Goal: Task Accomplishment & Management: Use online tool/utility

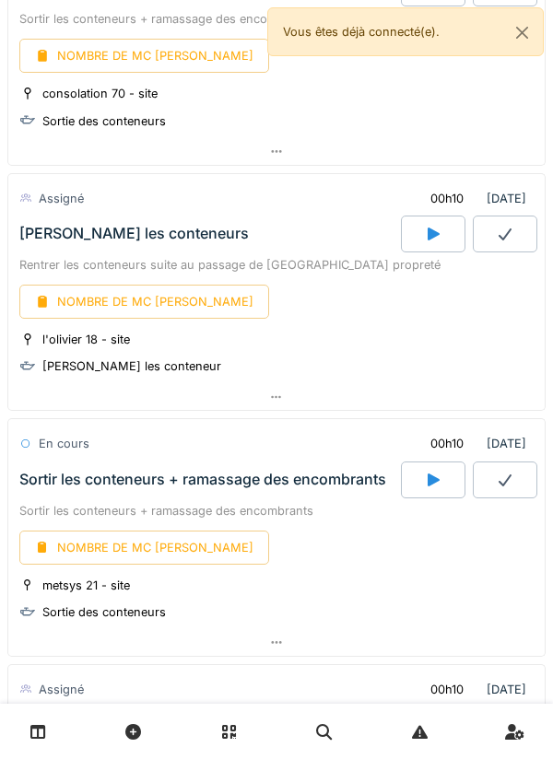
scroll to position [529, 0]
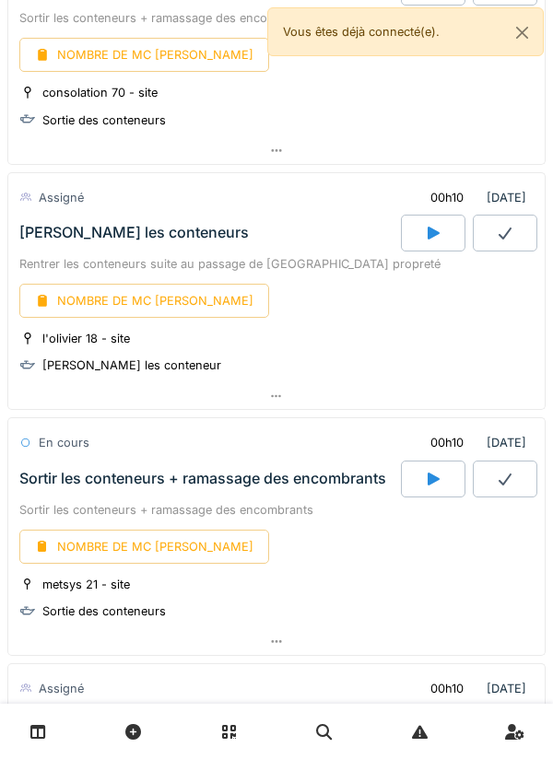
click at [427, 480] on icon at bounding box center [433, 478] width 12 height 13
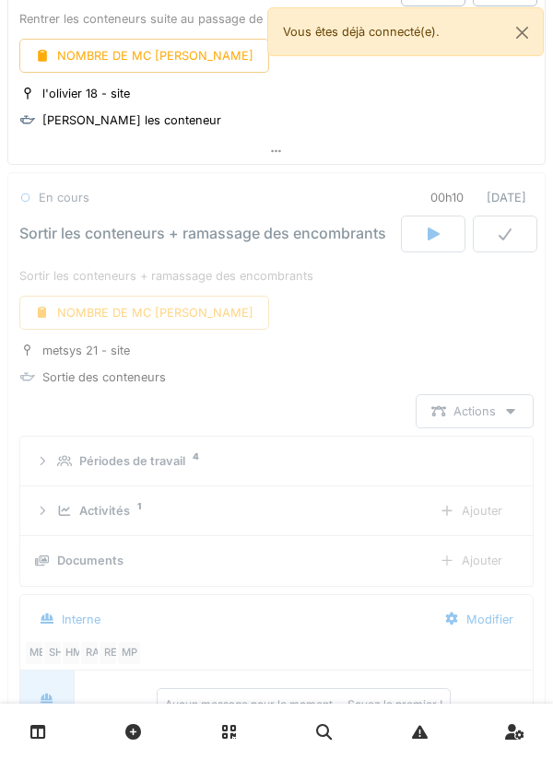
scroll to position [872, 0]
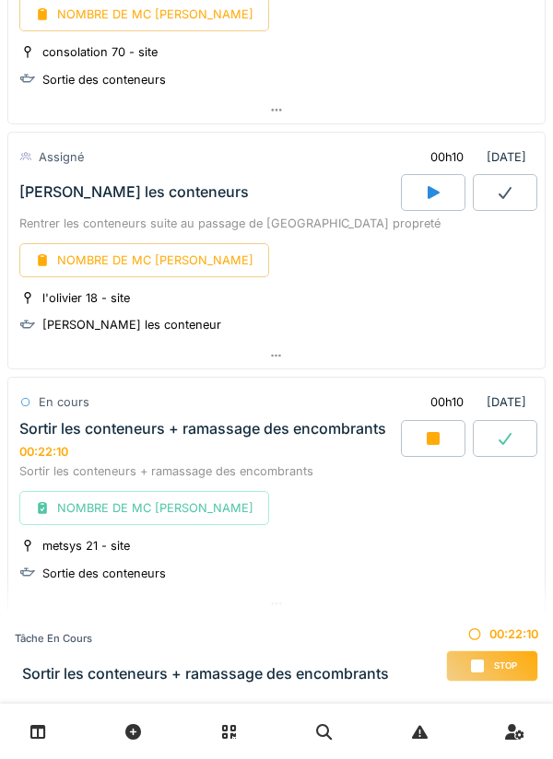
scroll to position [570, 0]
click at [422, 439] on div at bounding box center [433, 437] width 64 height 37
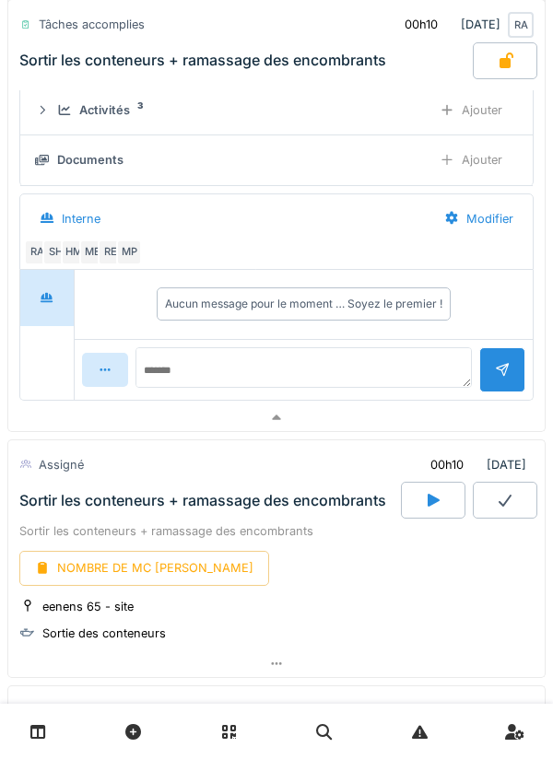
scroll to position [1175, 0]
click at [429, 506] on icon at bounding box center [433, 499] width 12 height 13
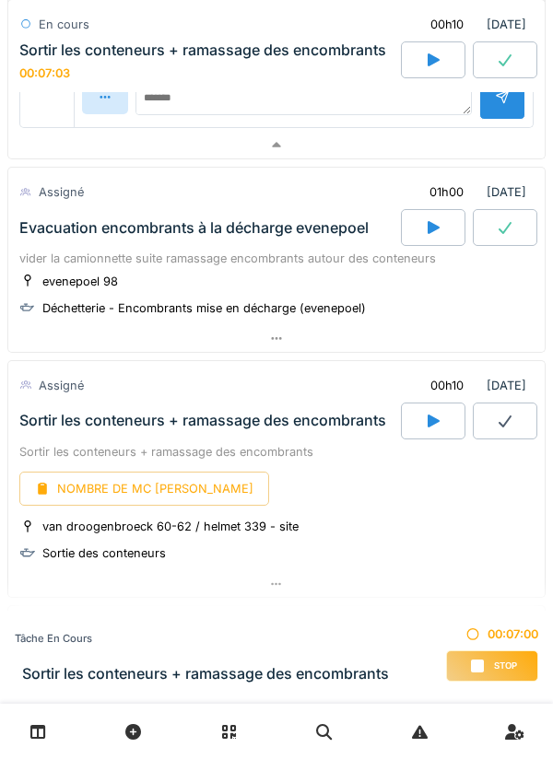
scroll to position [2126, 0]
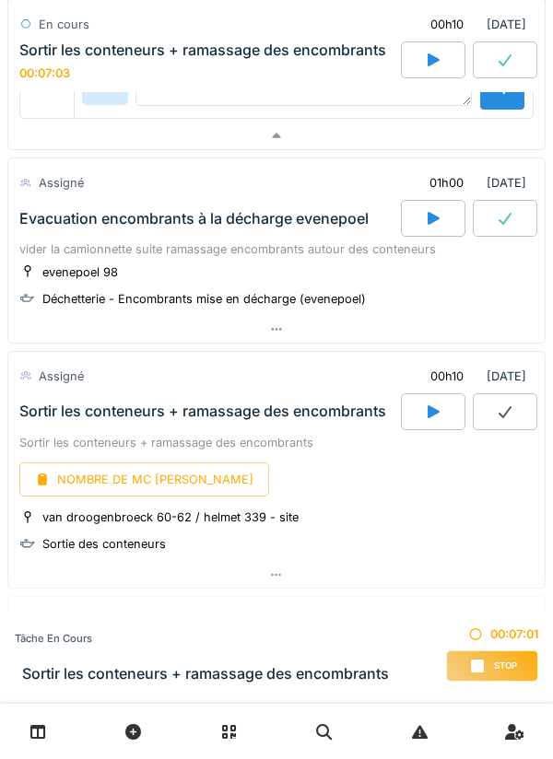
click at [50, 740] on link at bounding box center [38, 731] width 47 height 43
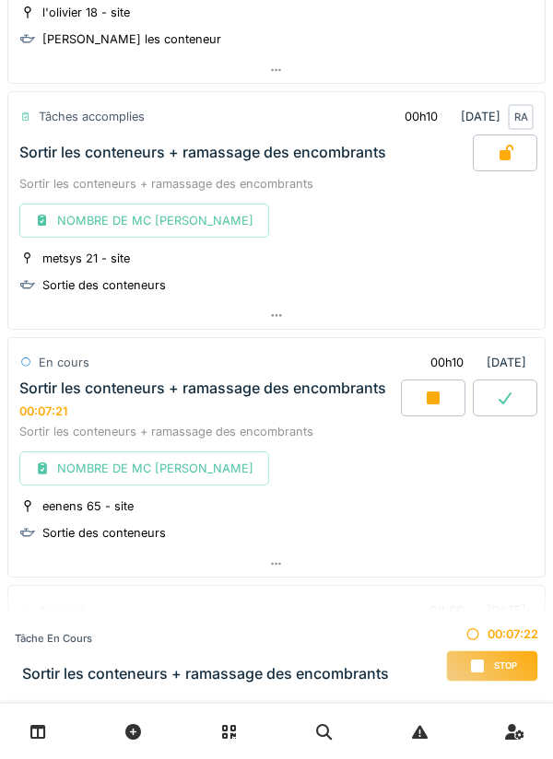
scroll to position [857, 0]
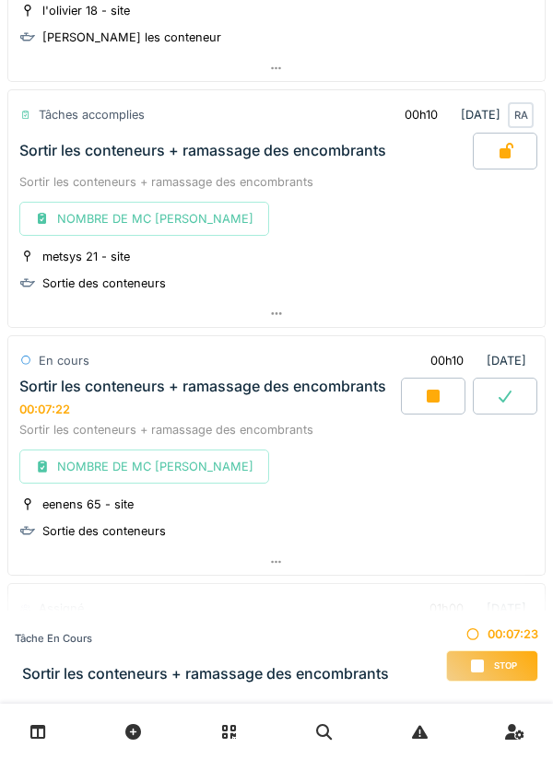
click at [420, 396] on div at bounding box center [433, 396] width 64 height 37
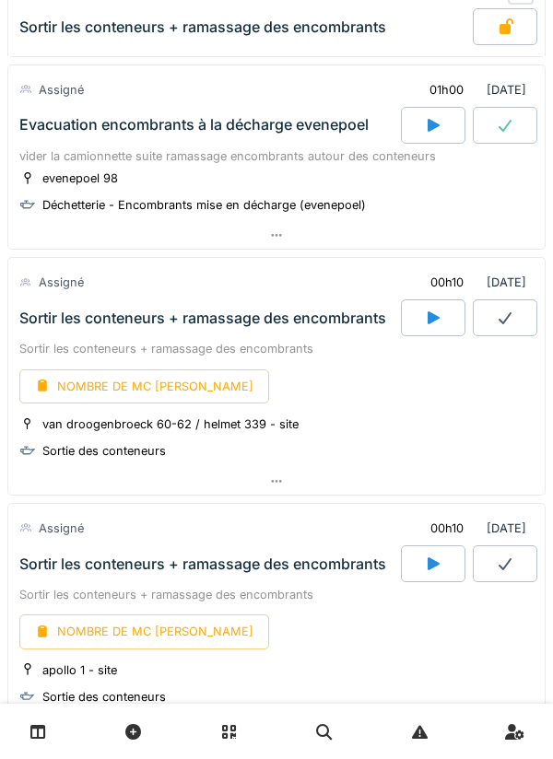
scroll to position [1793, 0]
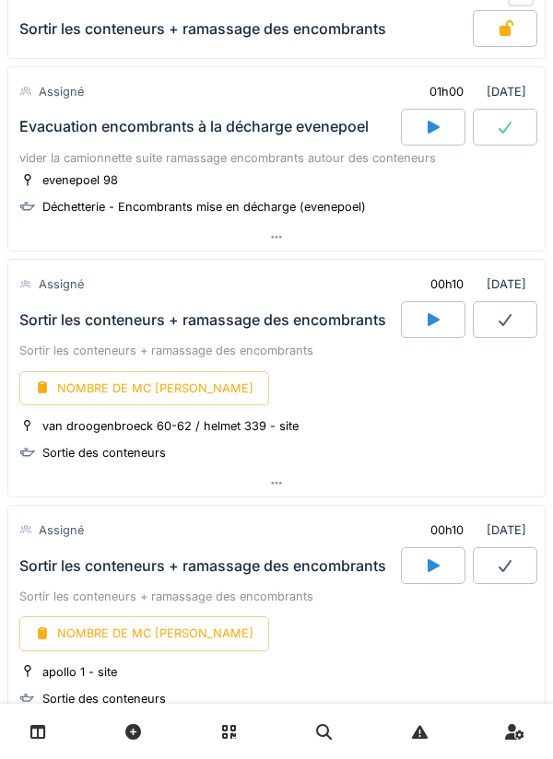
click at [423, 323] on div at bounding box center [433, 319] width 64 height 37
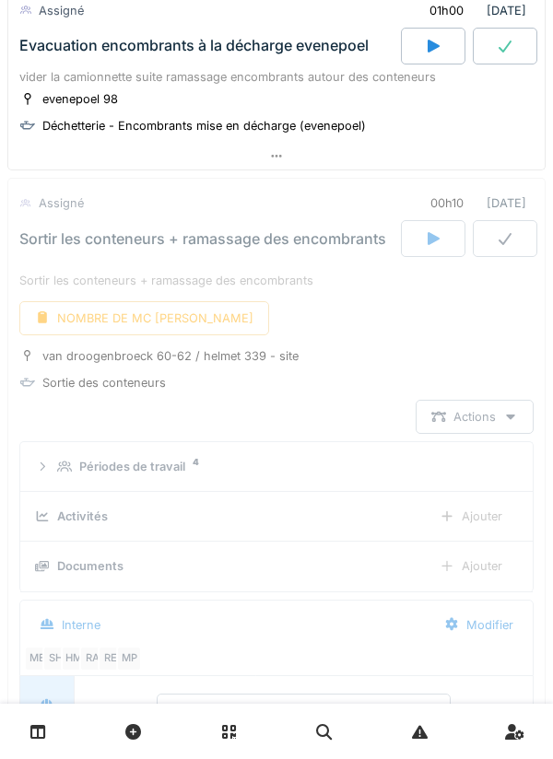
scroll to position [1979, 0]
